Goal: Information Seeking & Learning: Learn about a topic

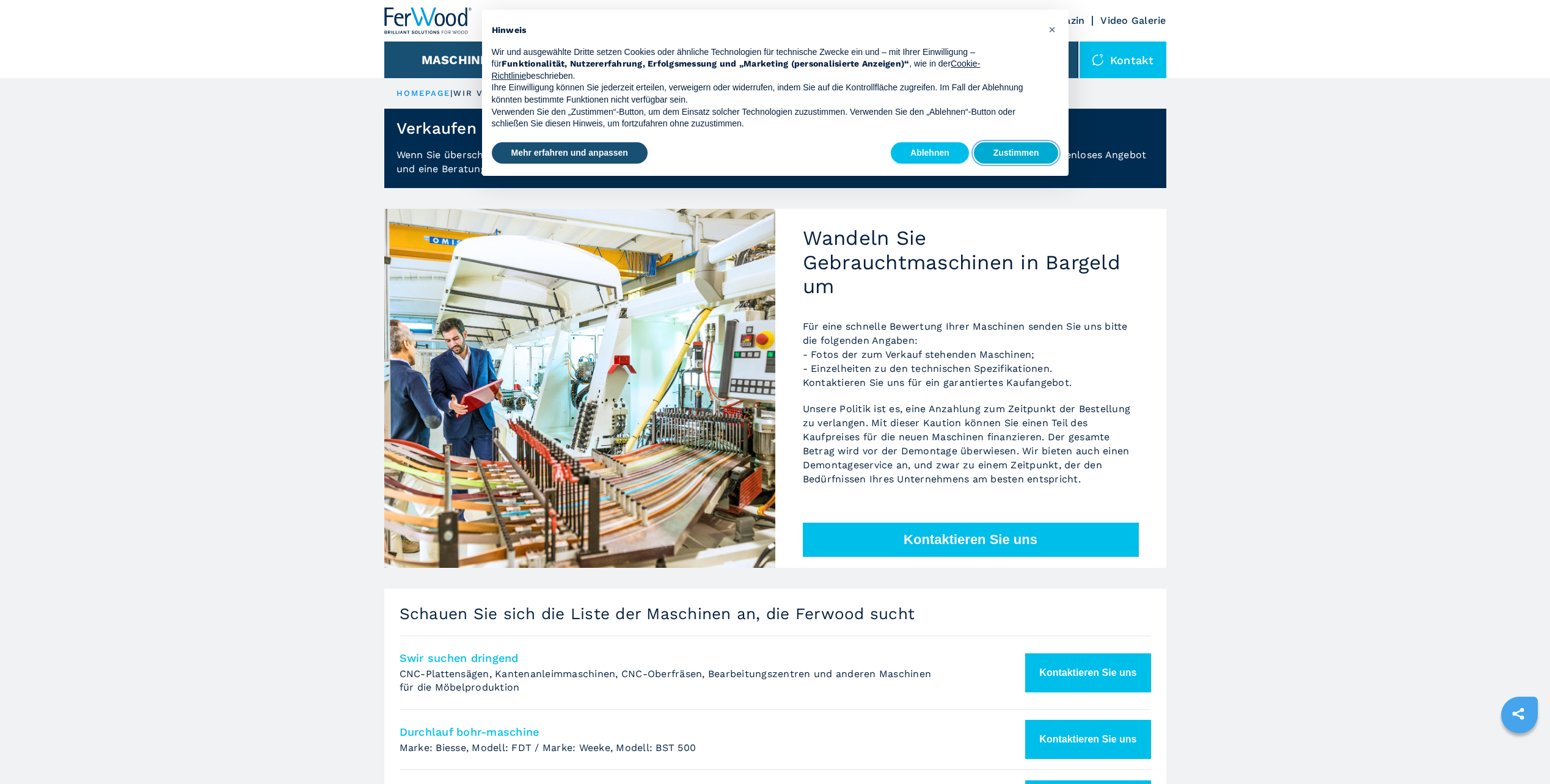
click at [1029, 147] on button "Zustimmen" at bounding box center [1016, 153] width 85 height 22
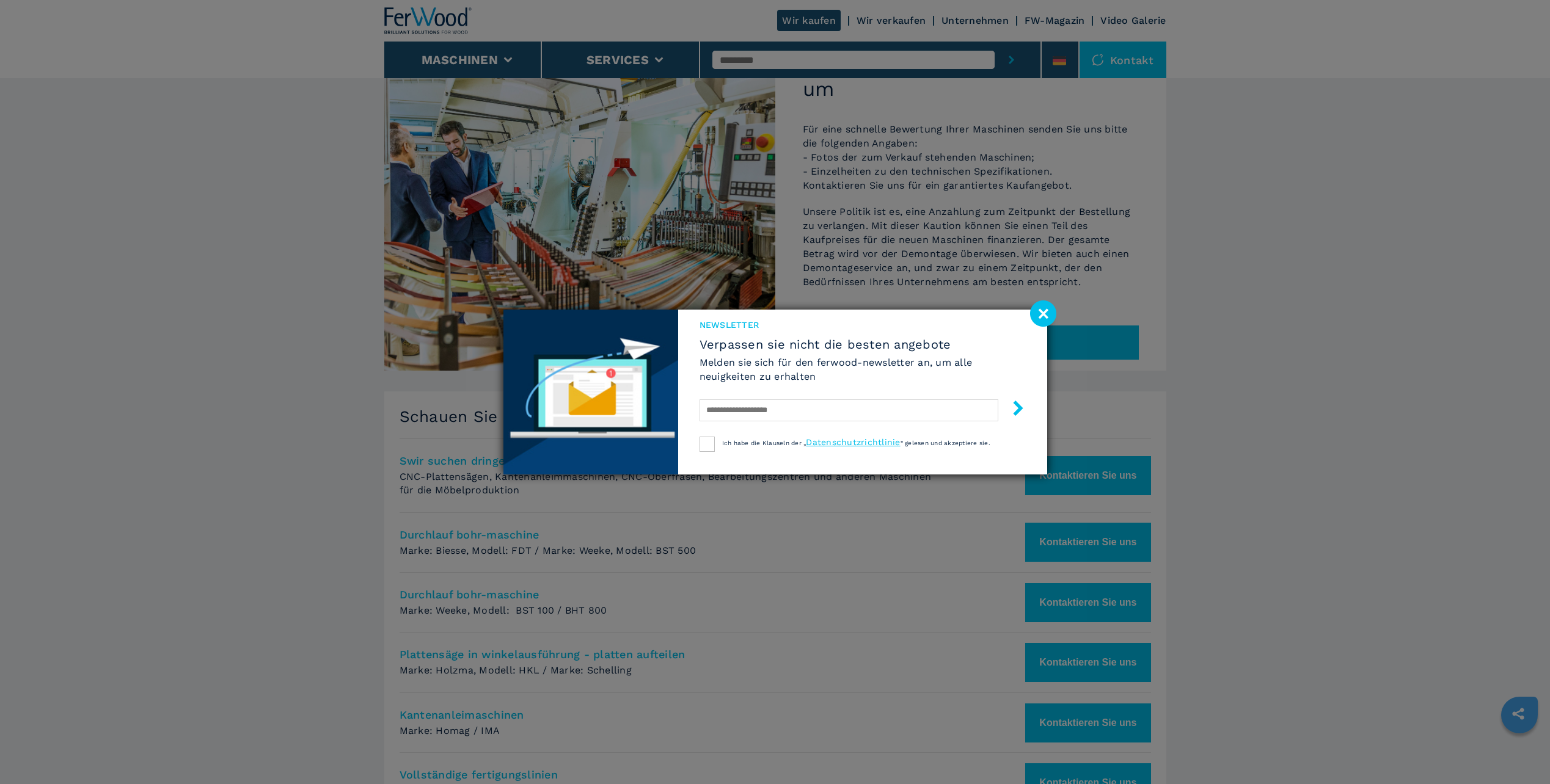
scroll to position [157, 0]
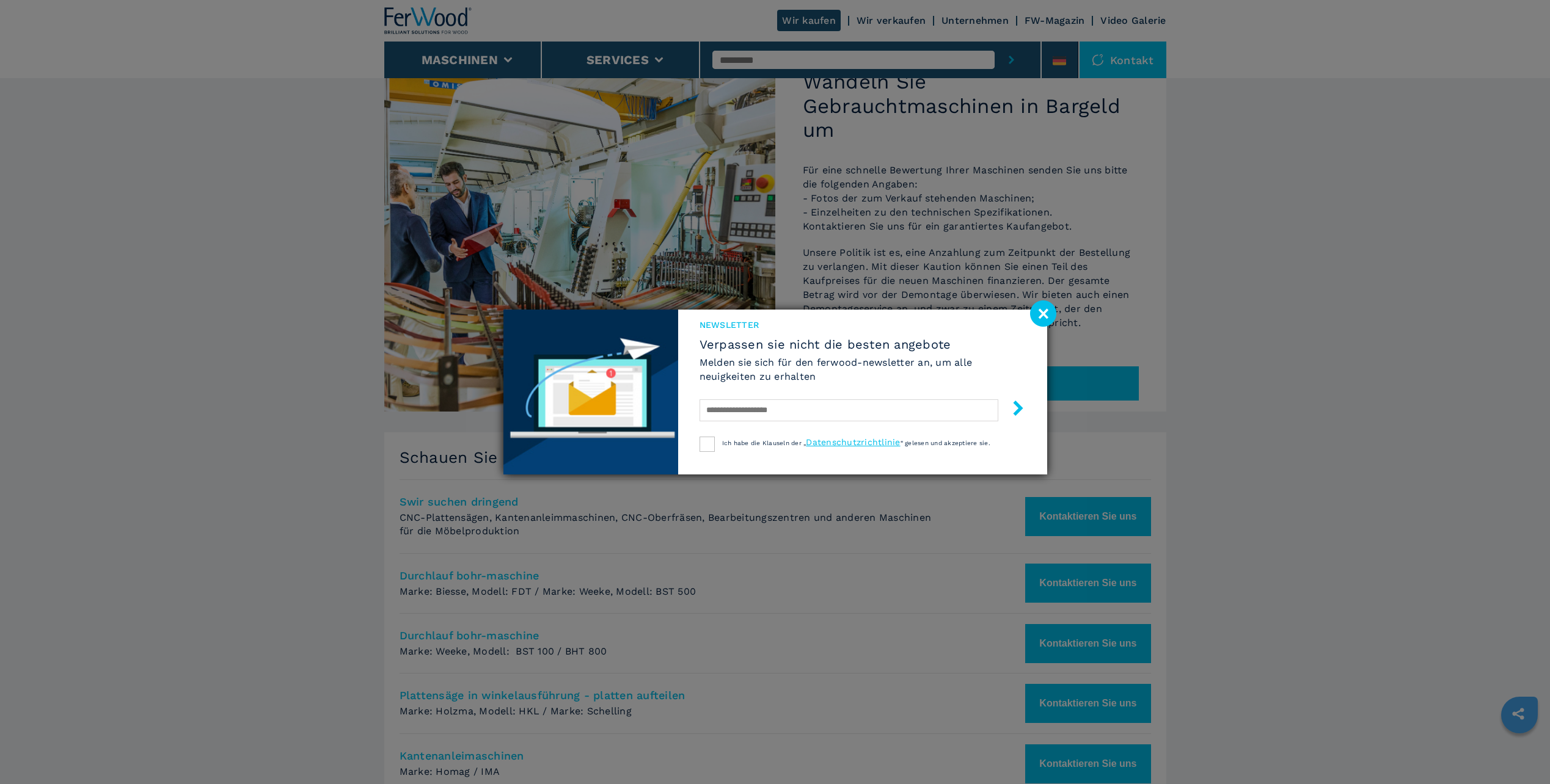
click at [1045, 317] on image at bounding box center [1043, 314] width 26 height 26
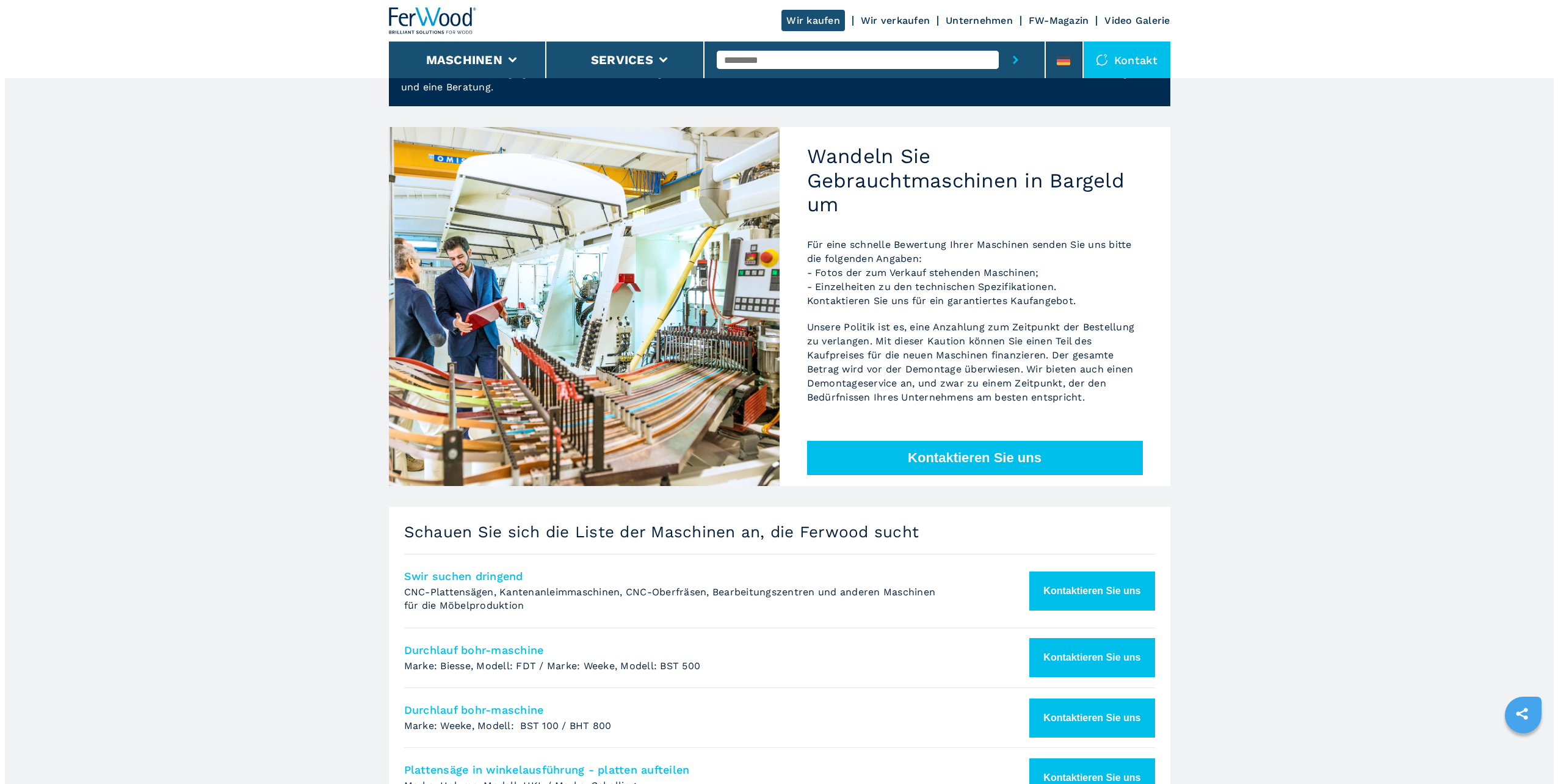
scroll to position [0, 0]
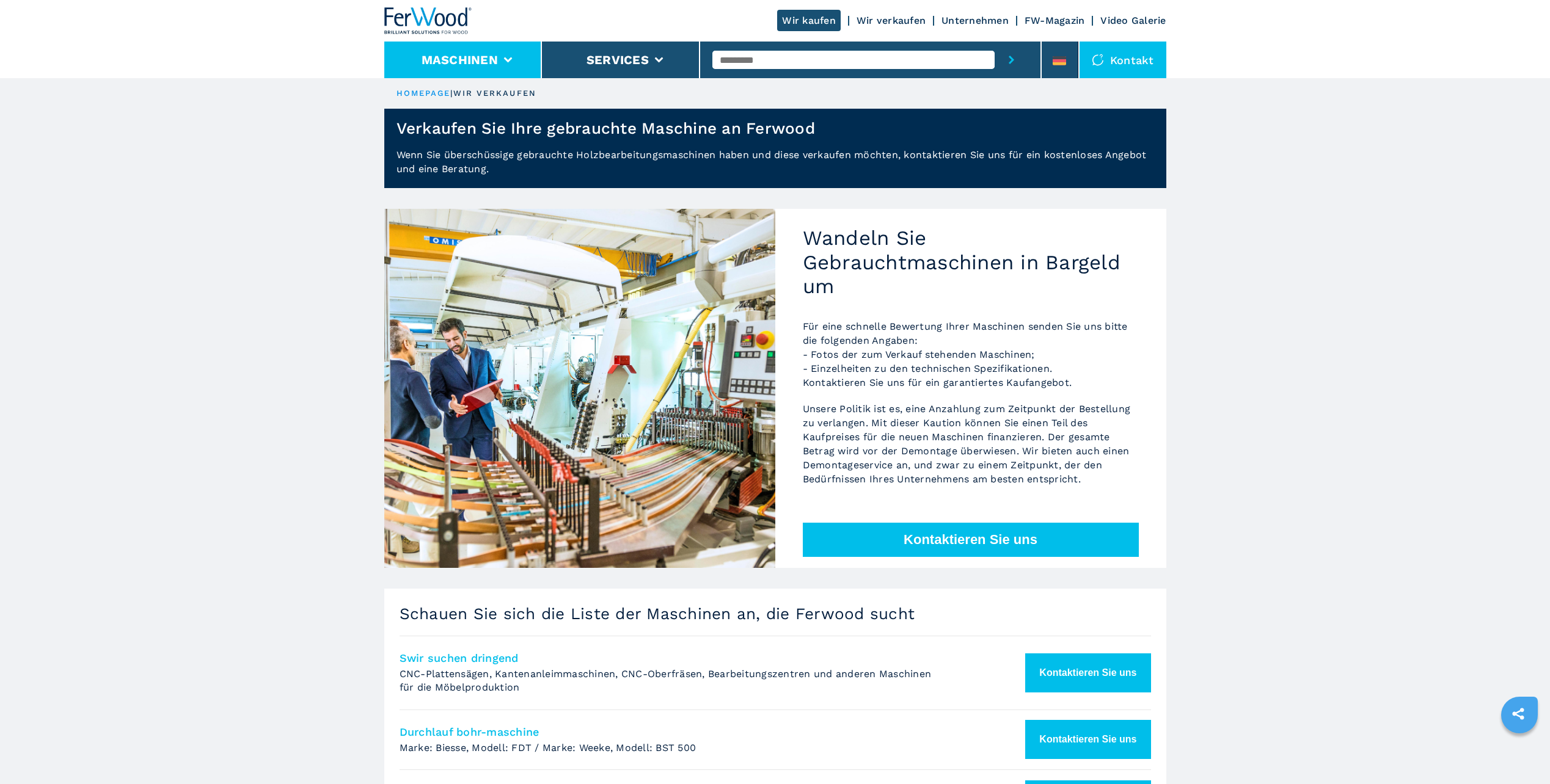
click at [493, 64] on button "Maschinen" at bounding box center [459, 59] width 76 height 14
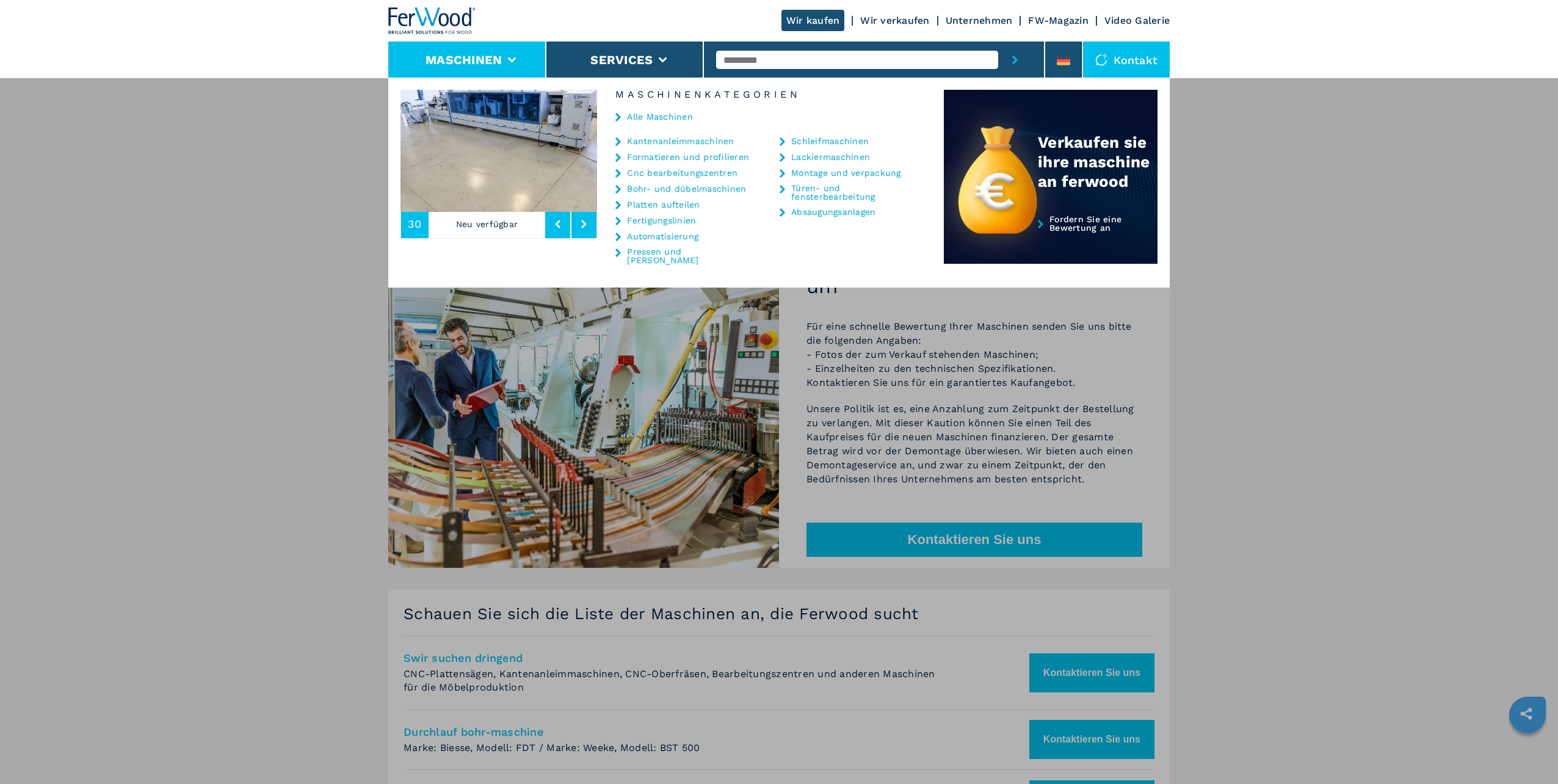
click at [672, 172] on link "Cnc bearbeitungszentren" at bounding box center [682, 173] width 111 height 9
click at [646, 172] on link "Cnc bearbeitungszentren" at bounding box center [682, 173] width 111 height 9
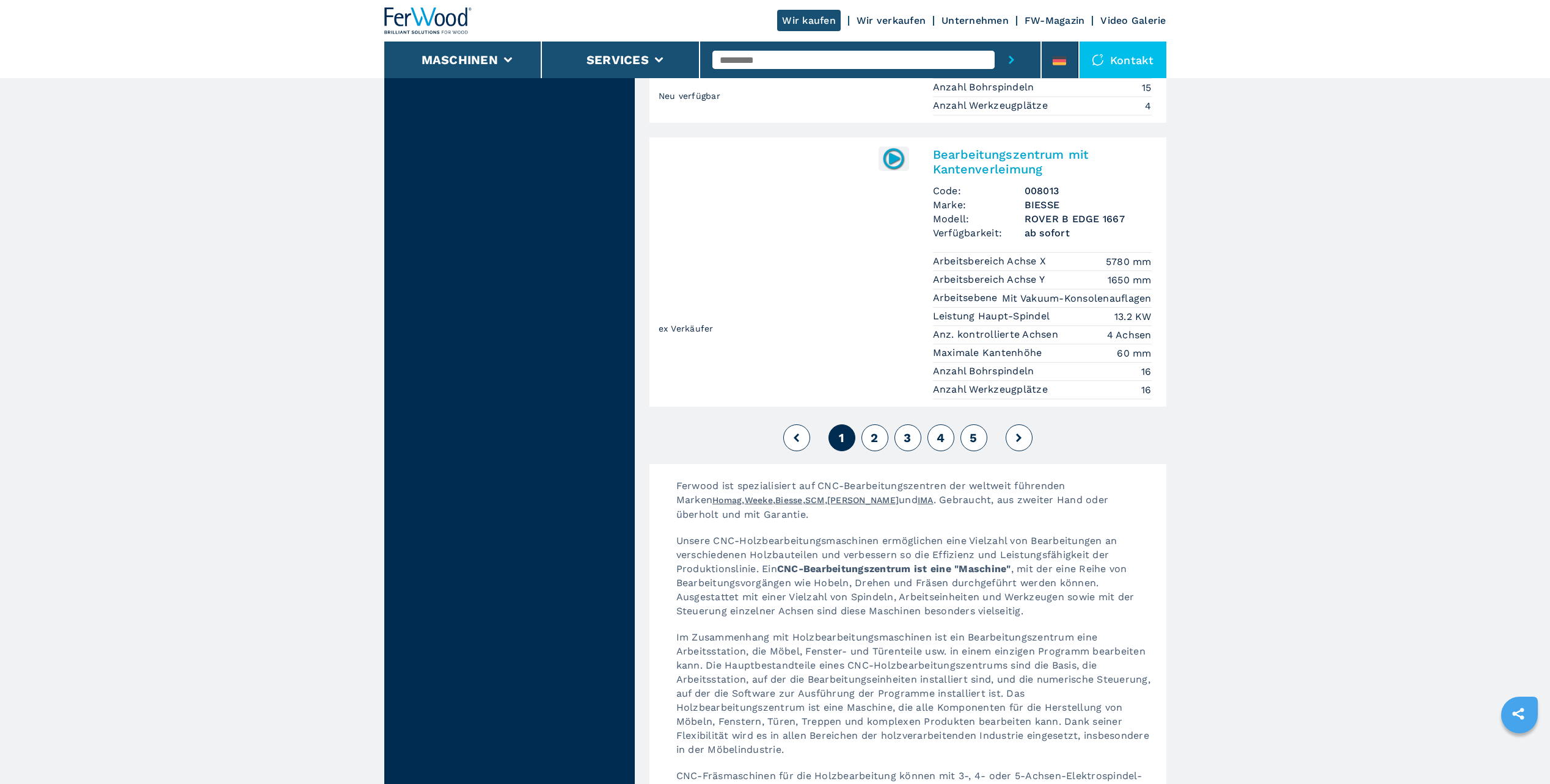
scroll to position [2992, 0]
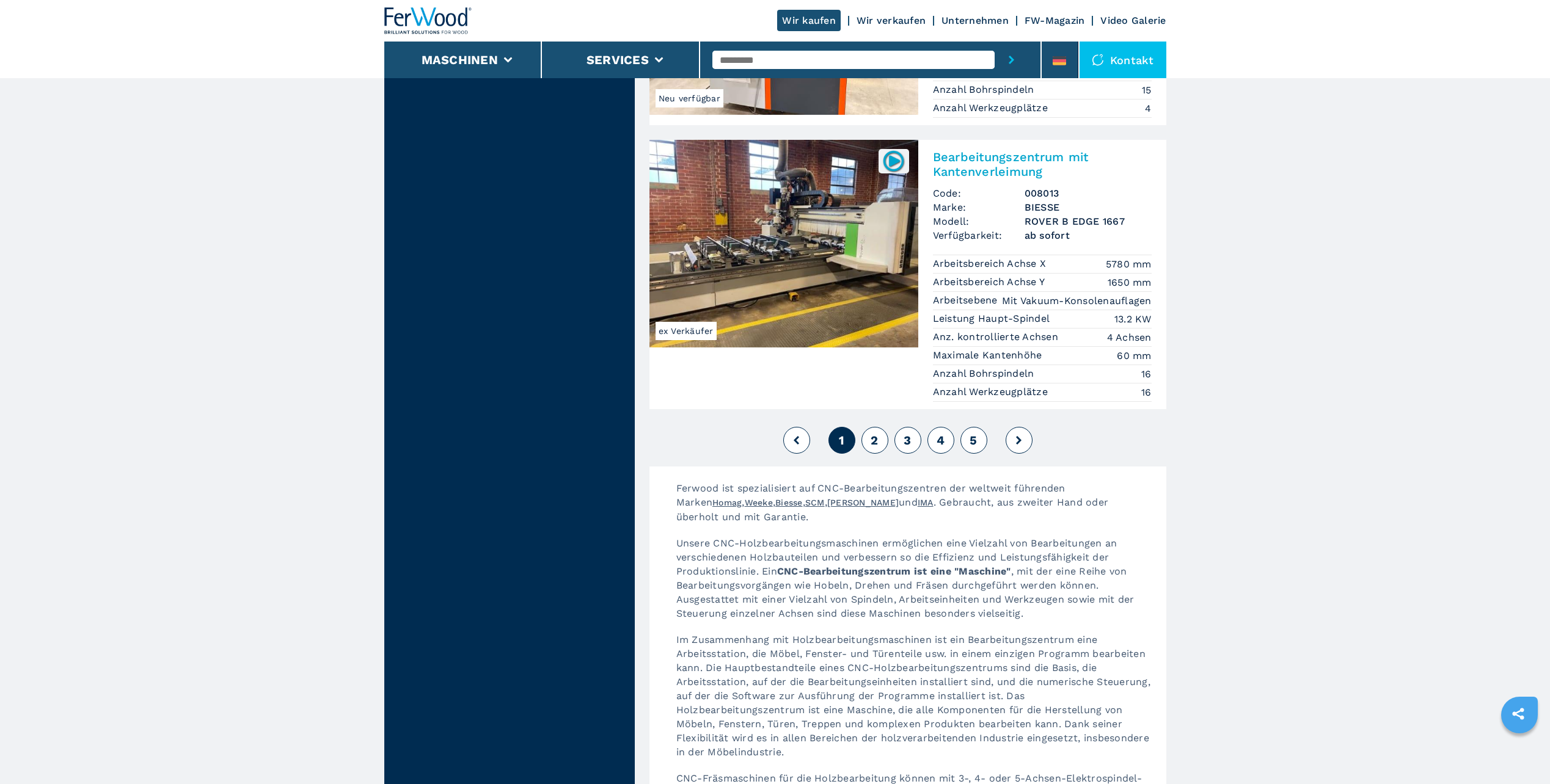
click at [873, 433] on span "2" at bounding box center [874, 440] width 7 height 14
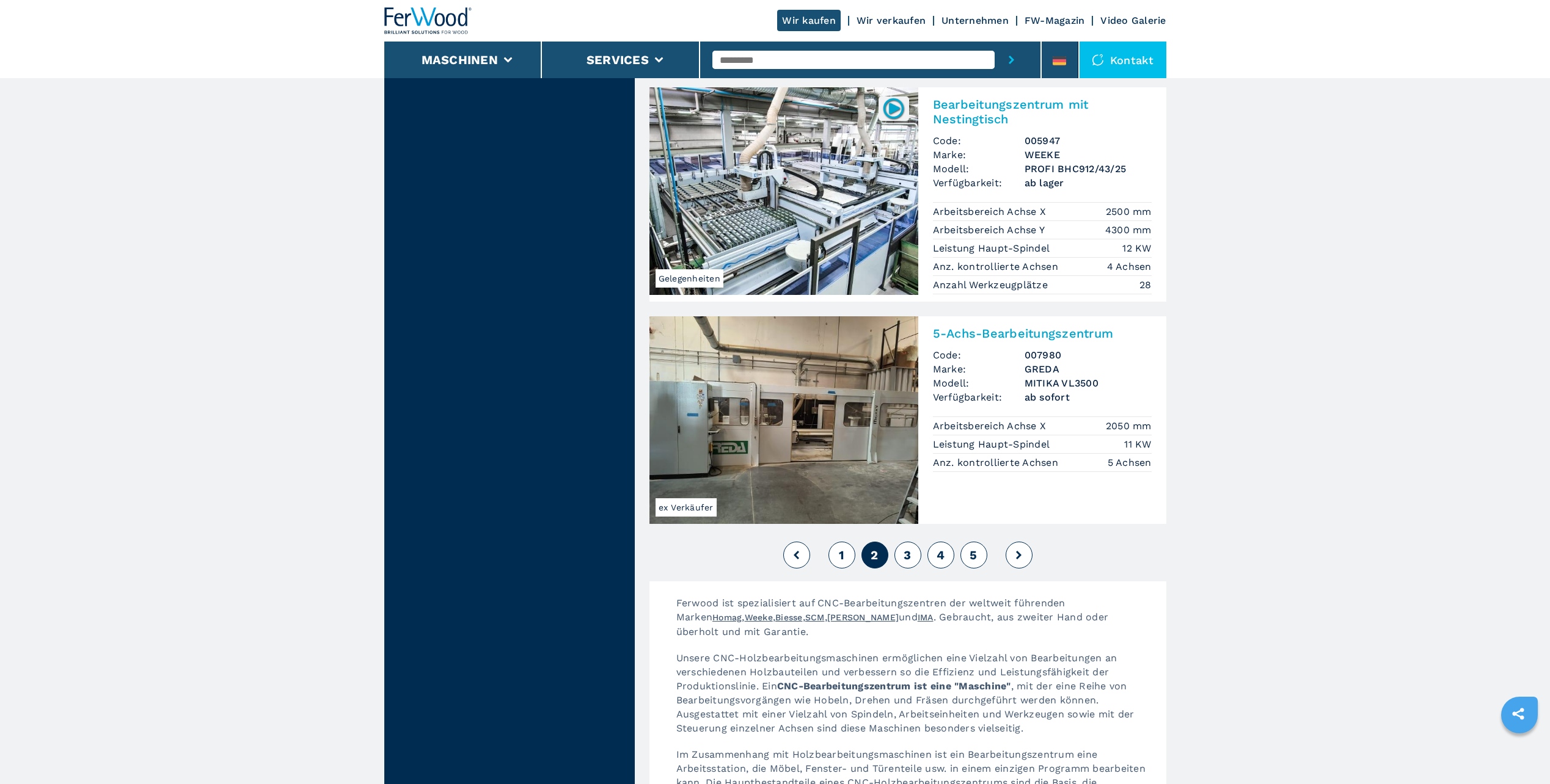
scroll to position [3059, 0]
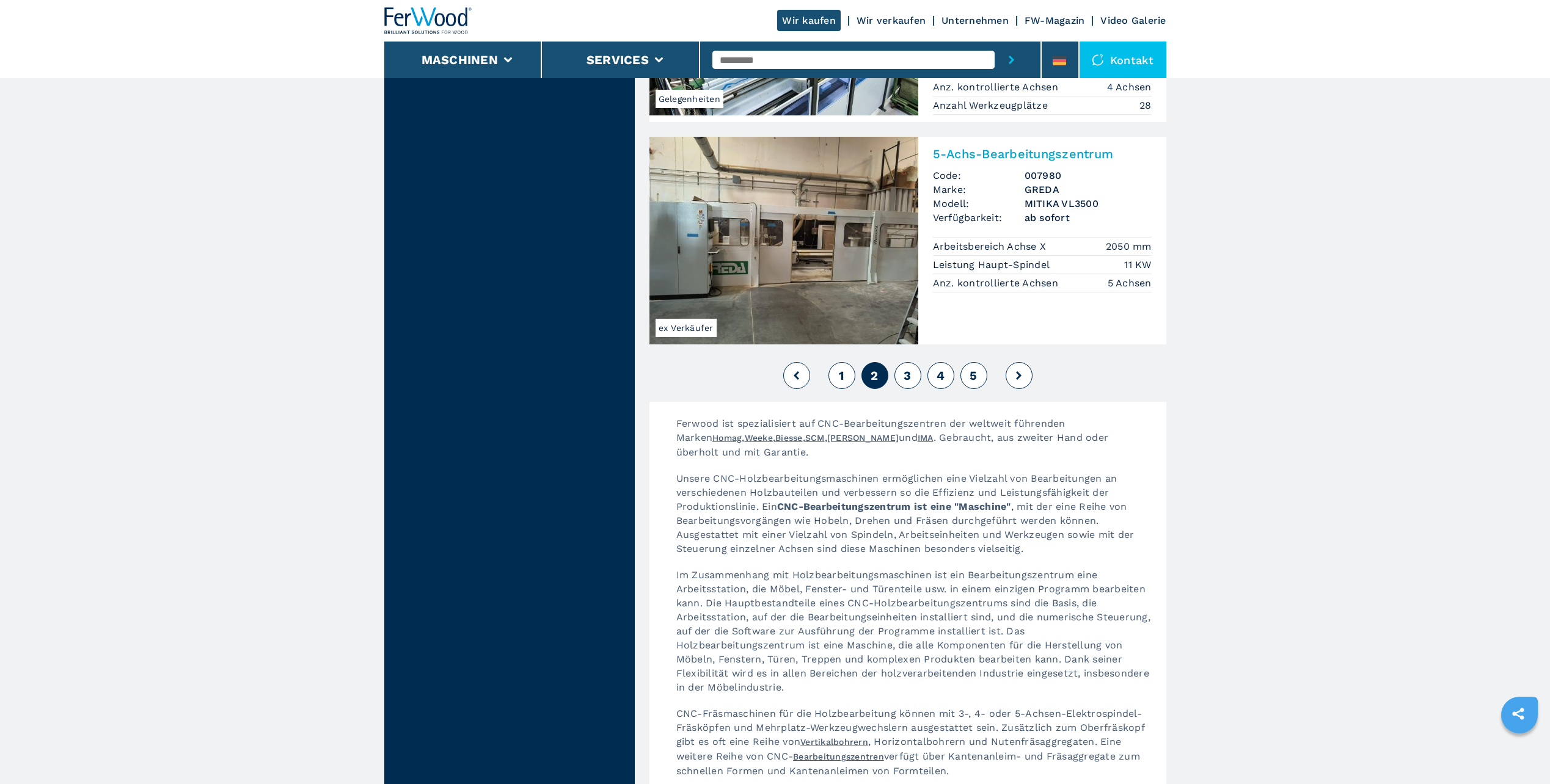
click at [910, 368] on span "3" at bounding box center [907, 375] width 7 height 14
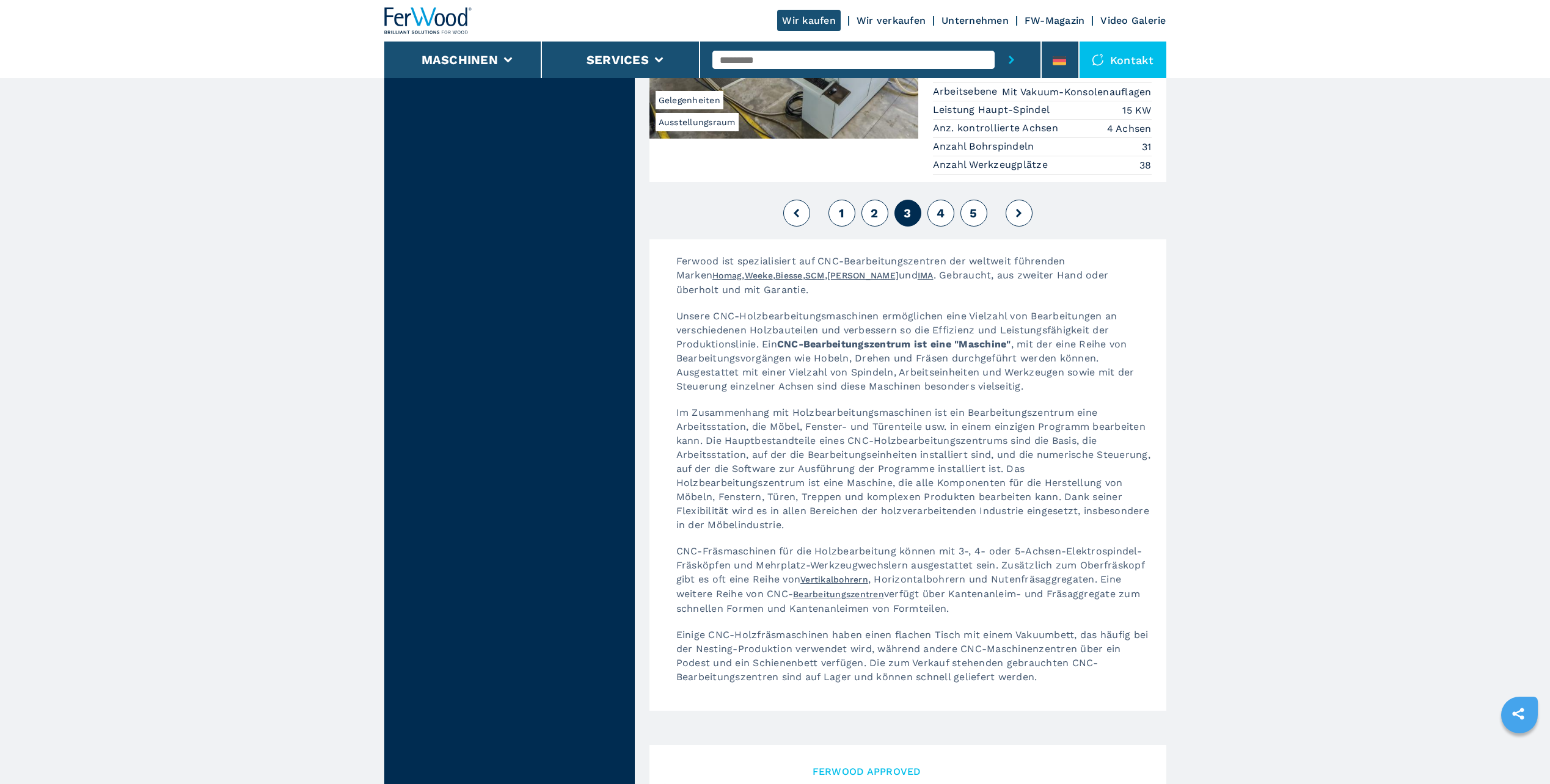
scroll to position [3236, 0]
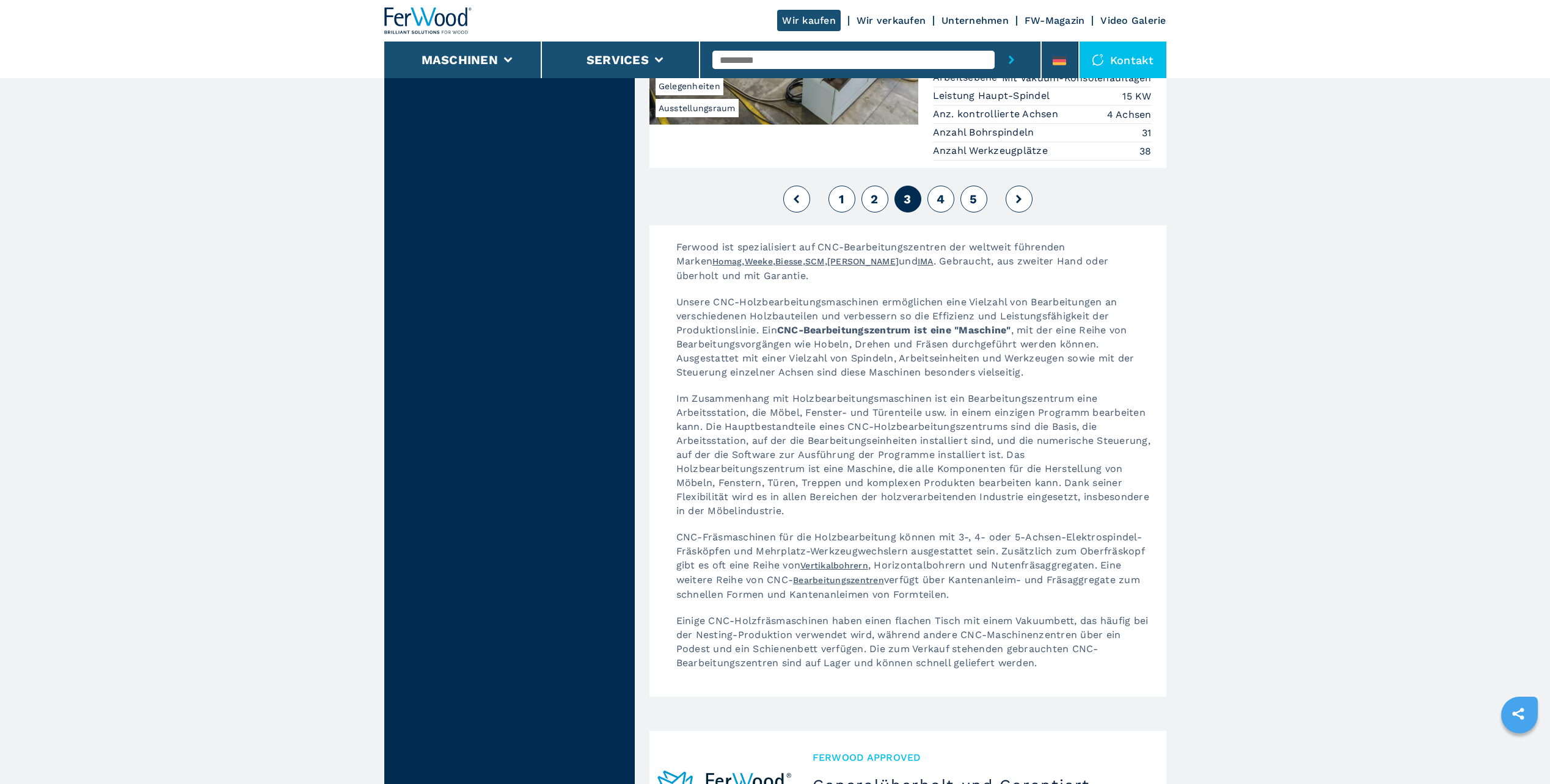
click at [947, 185] on button "4" at bounding box center [940, 199] width 27 height 27
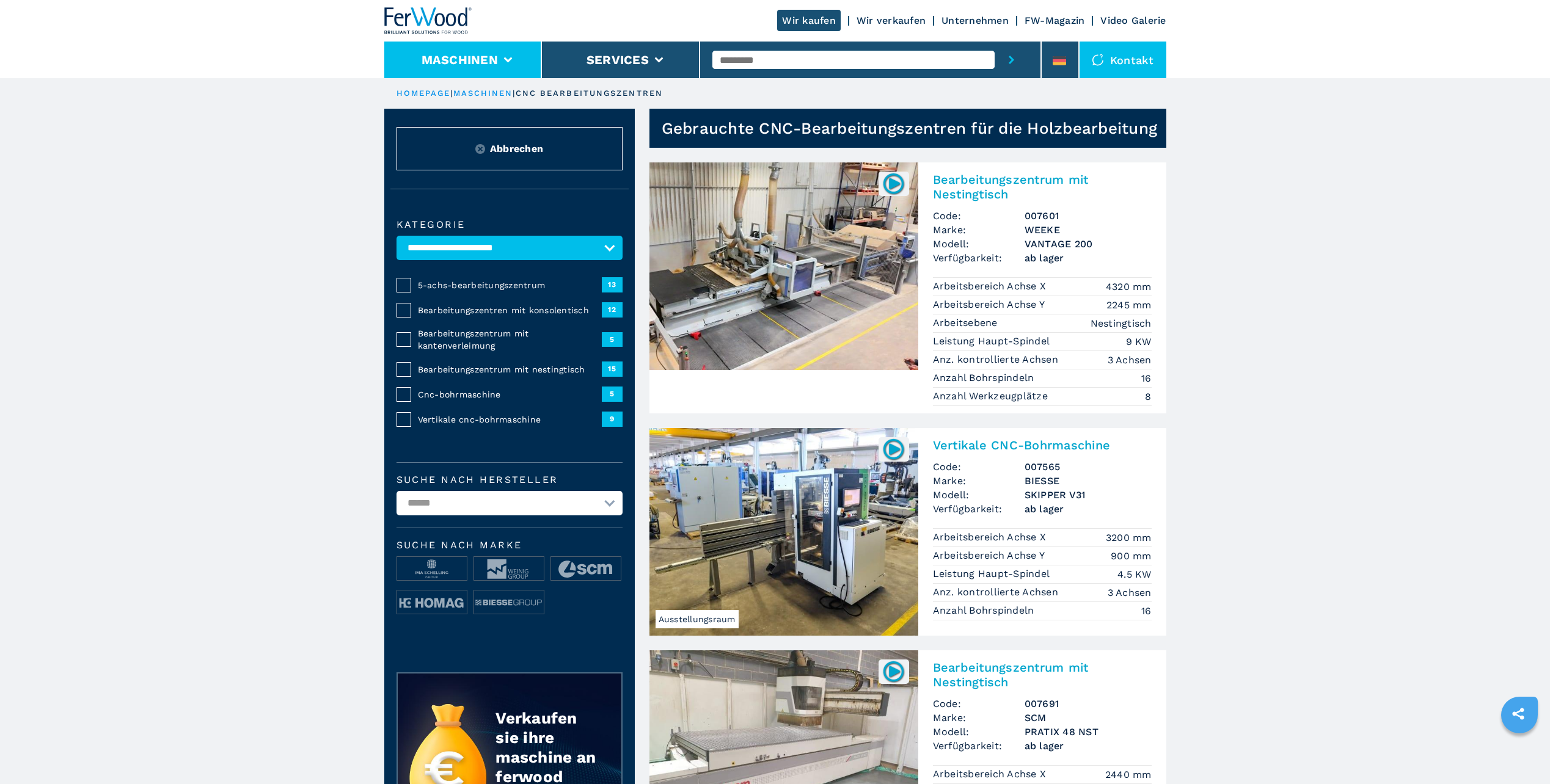
click at [487, 64] on button "Maschinen" at bounding box center [459, 59] width 76 height 14
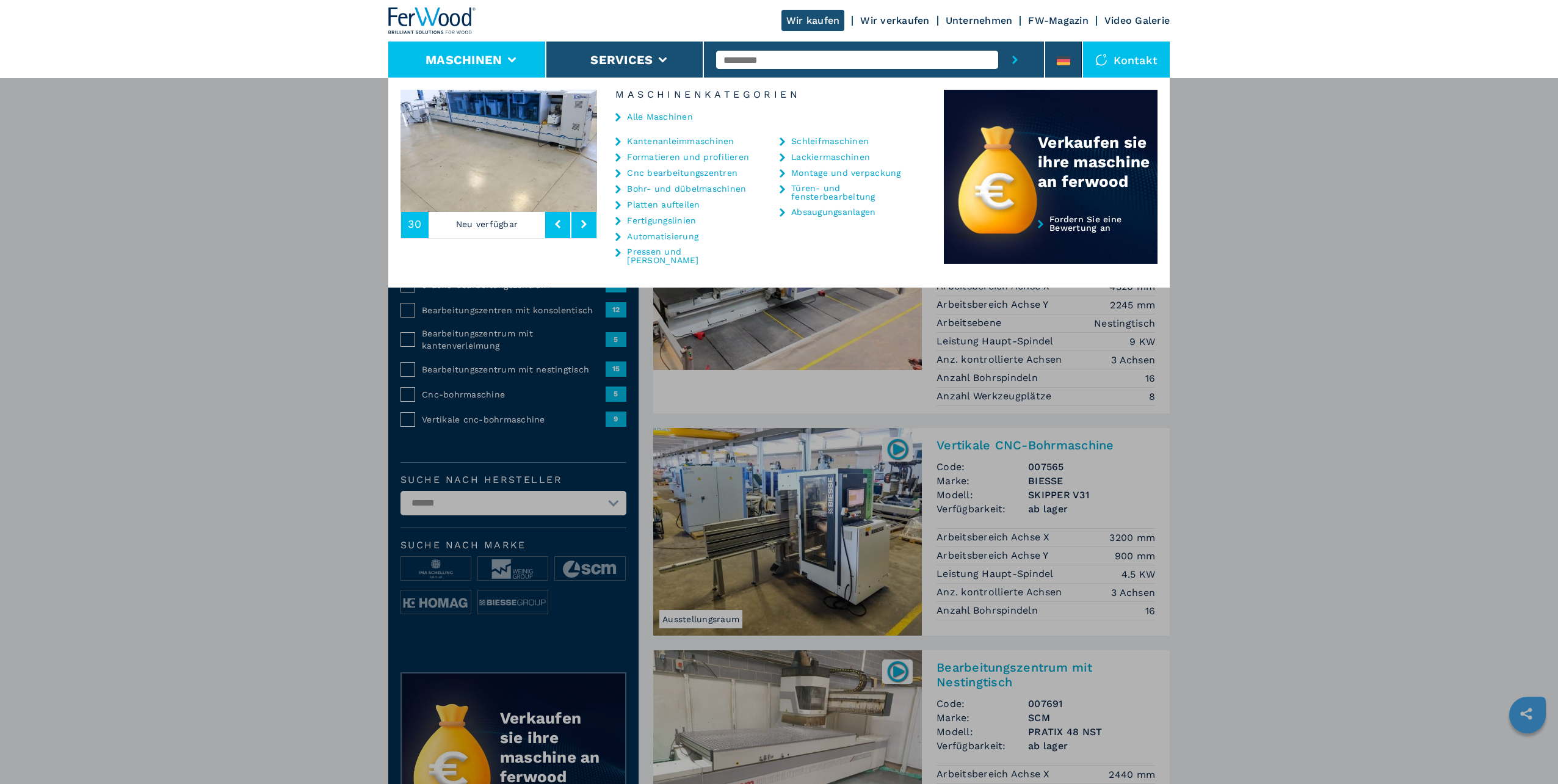
click at [658, 117] on link "Alle Maschinen" at bounding box center [659, 117] width 66 height 9
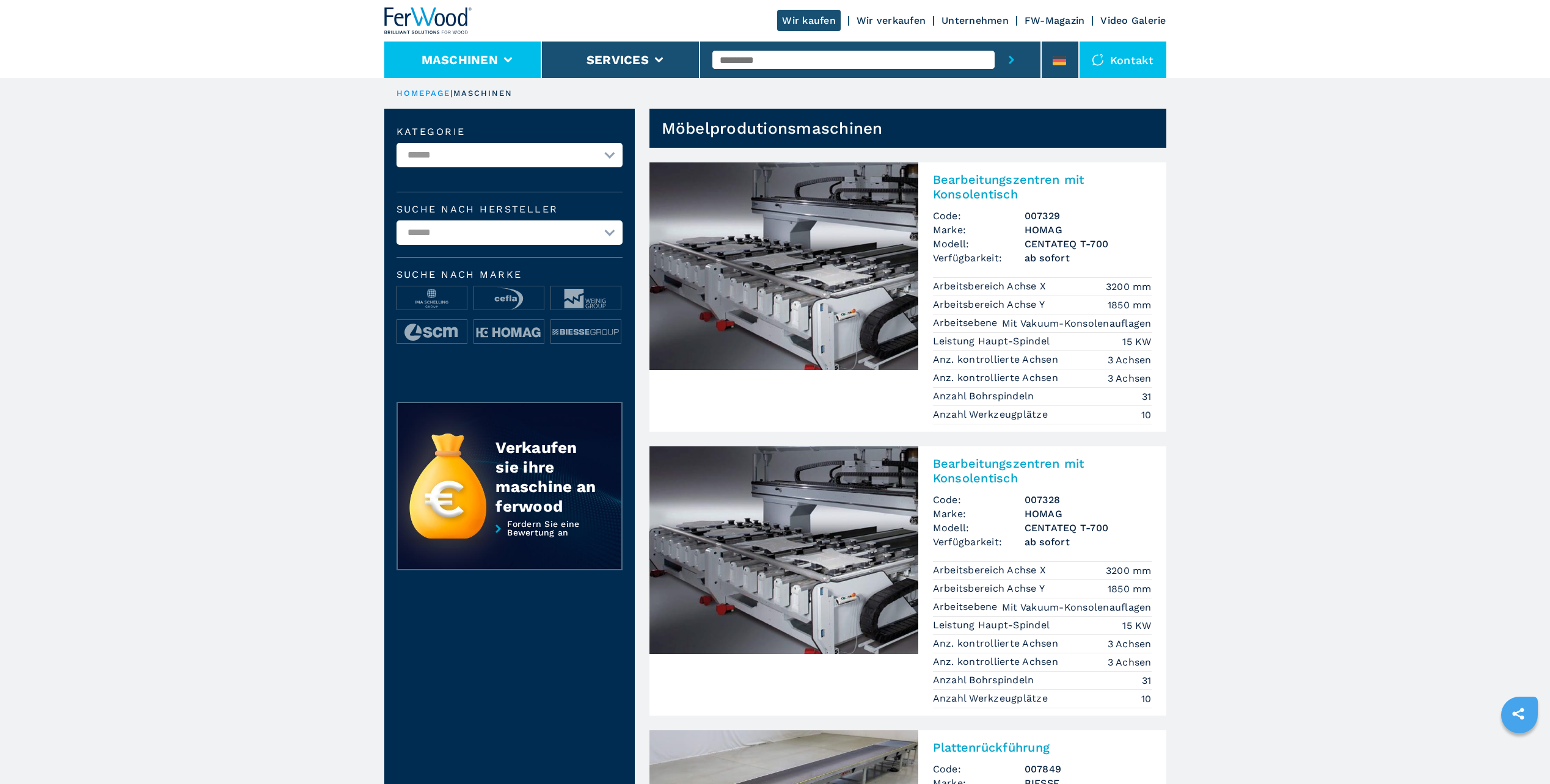
click at [487, 59] on button "Maschinen" at bounding box center [459, 59] width 76 height 14
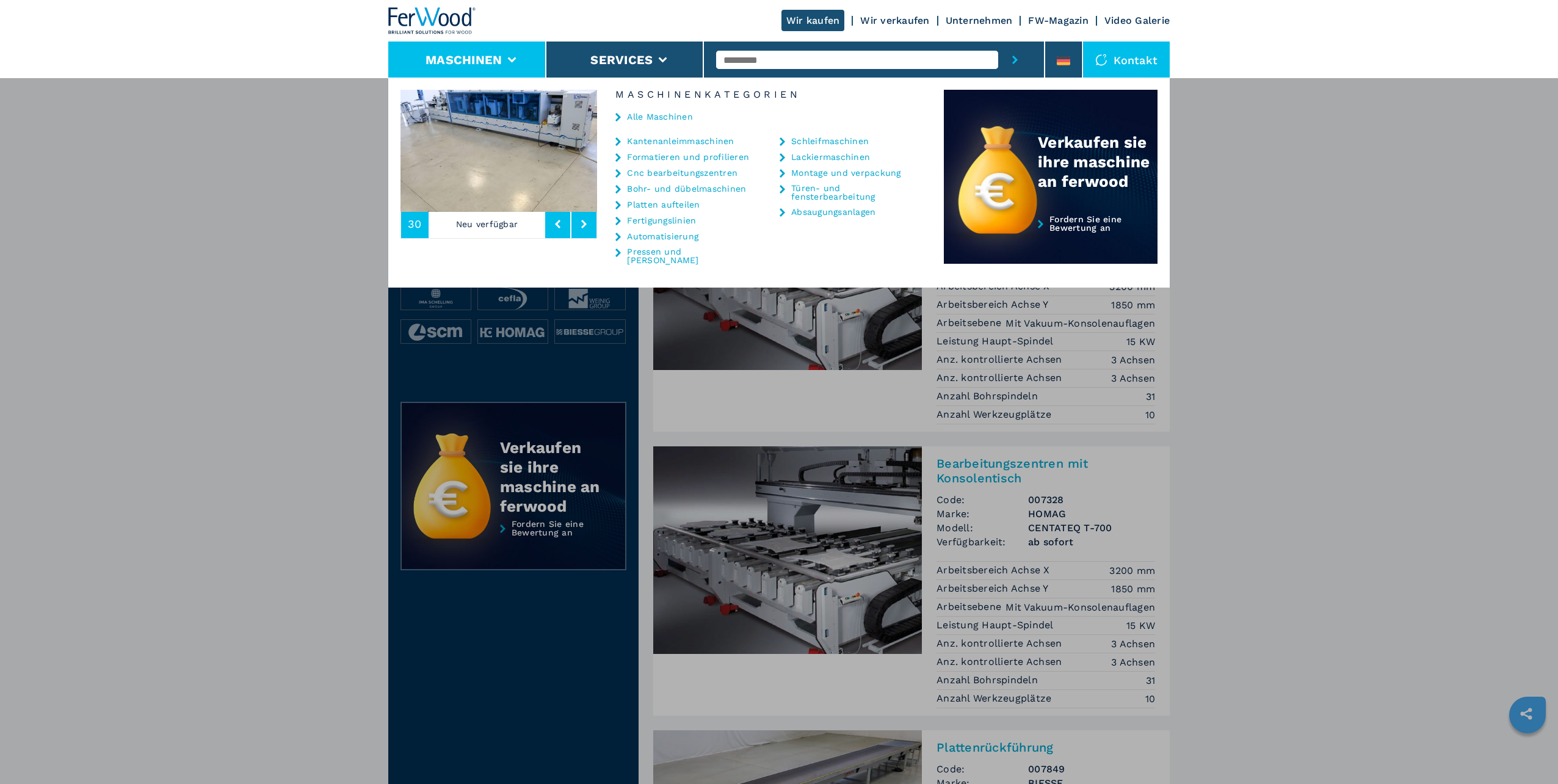
click at [818, 172] on link "Montage und verpackung" at bounding box center [846, 173] width 110 height 9
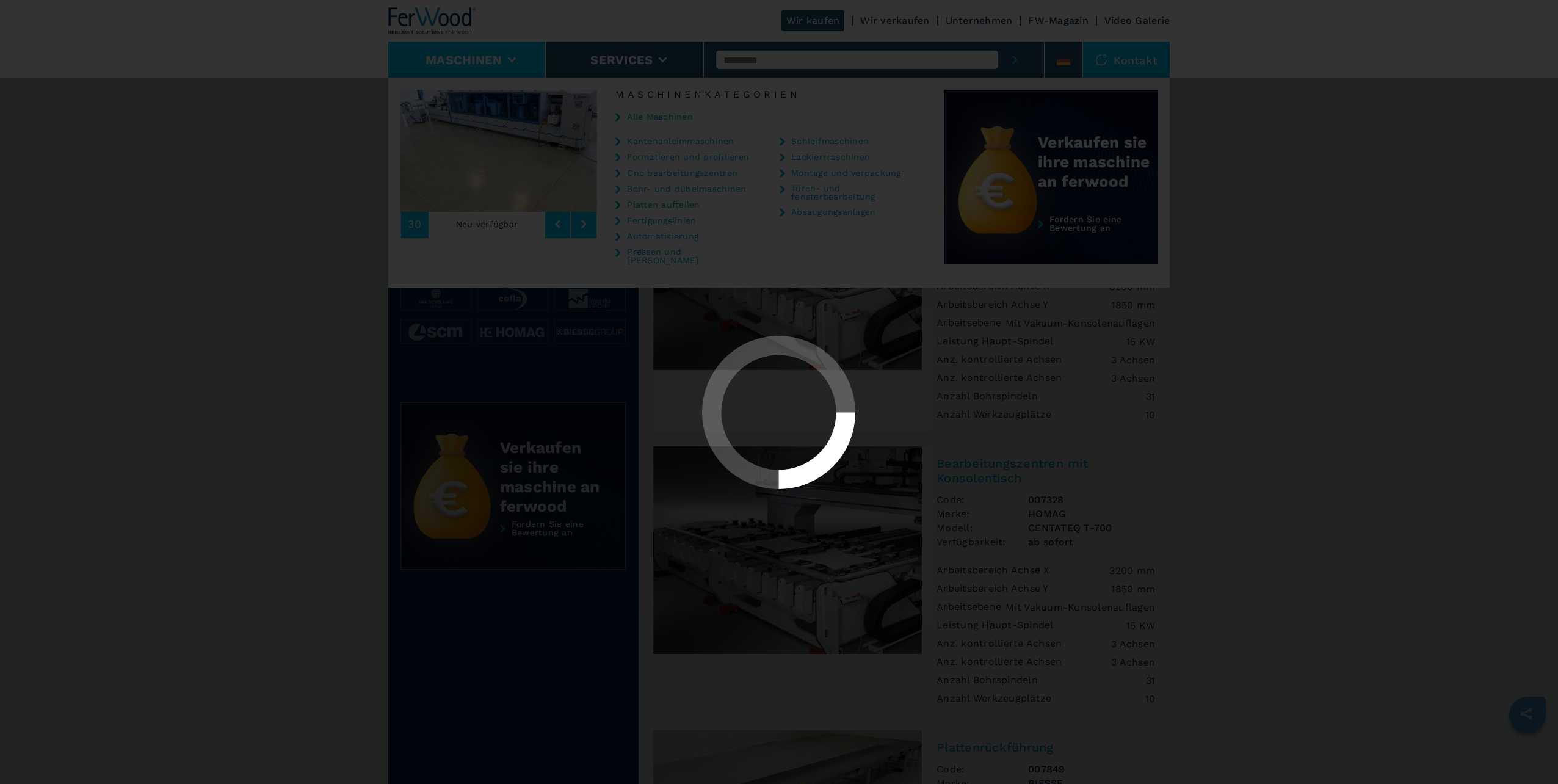
select select "**********"
